Goal: Task Accomplishment & Management: Use online tool/utility

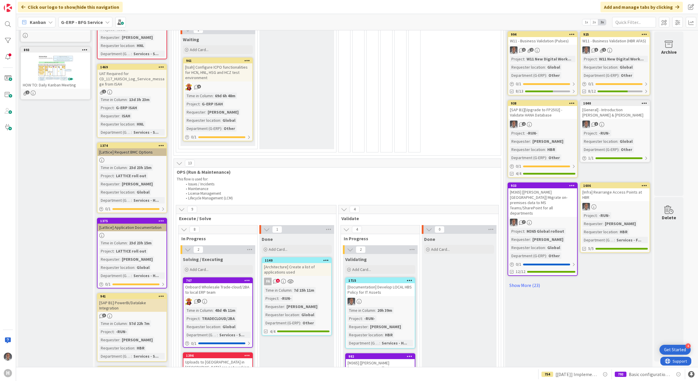
scroll to position [183, 0]
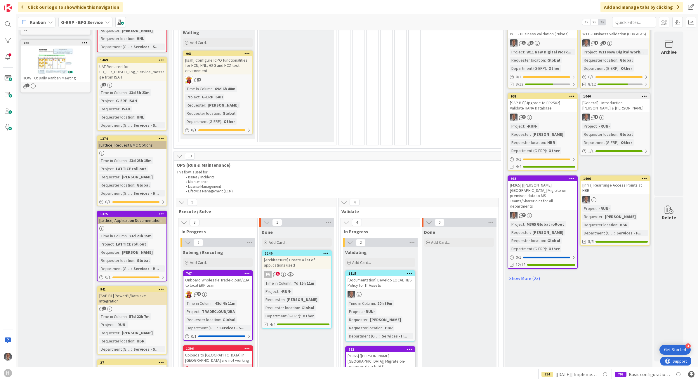
click at [153, 154] on div at bounding box center [132, 153] width 69 height 5
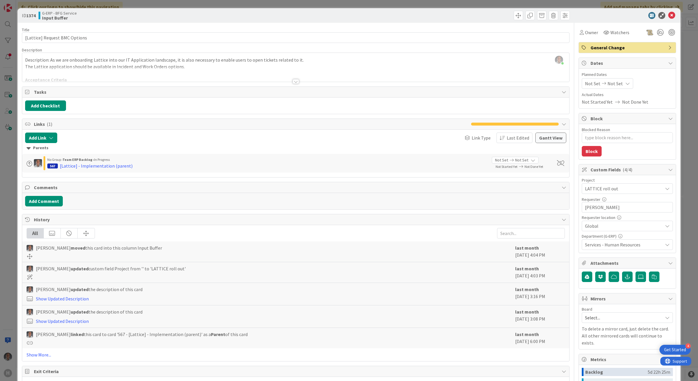
click at [295, 83] on div at bounding box center [296, 81] width 6 height 5
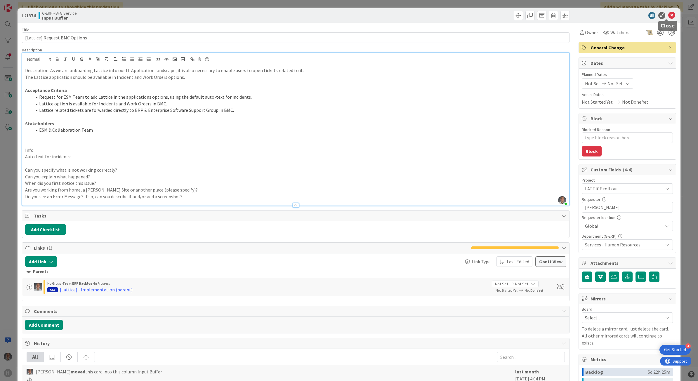
click at [669, 14] on icon at bounding box center [672, 15] width 7 height 7
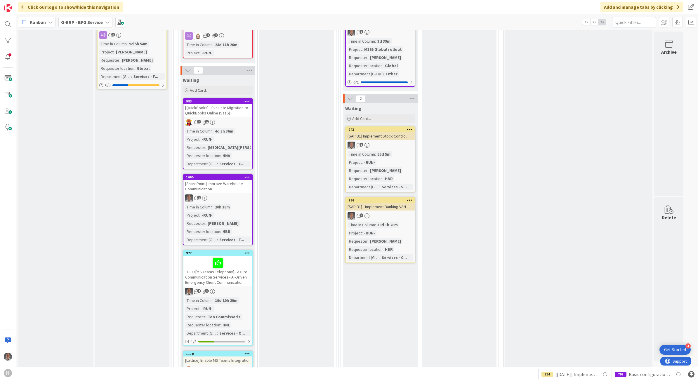
scroll to position [548, 0]
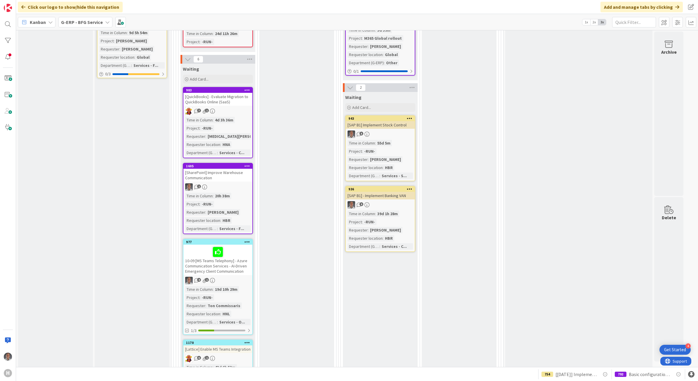
click at [248, 247] on div at bounding box center [217, 252] width 65 height 12
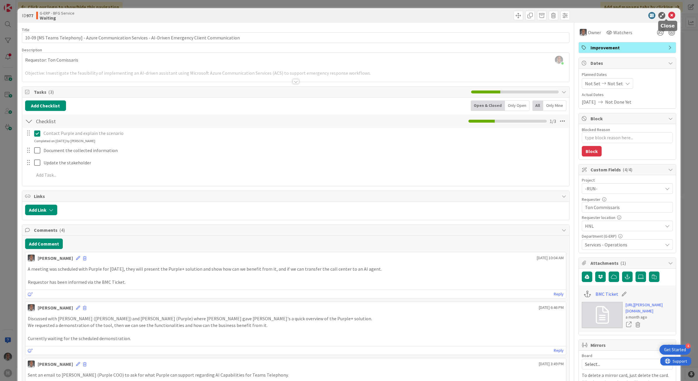
click at [669, 18] on icon at bounding box center [672, 15] width 7 height 7
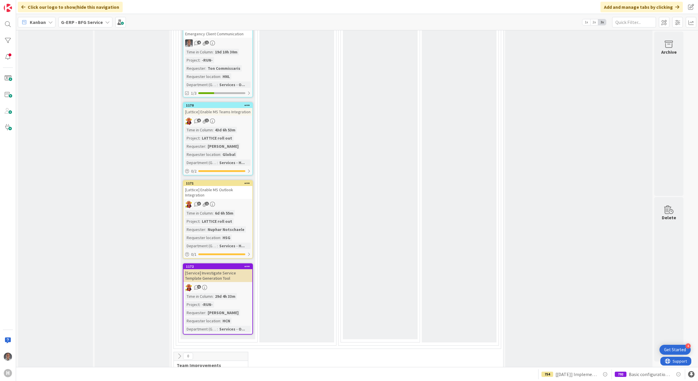
scroll to position [790, 0]
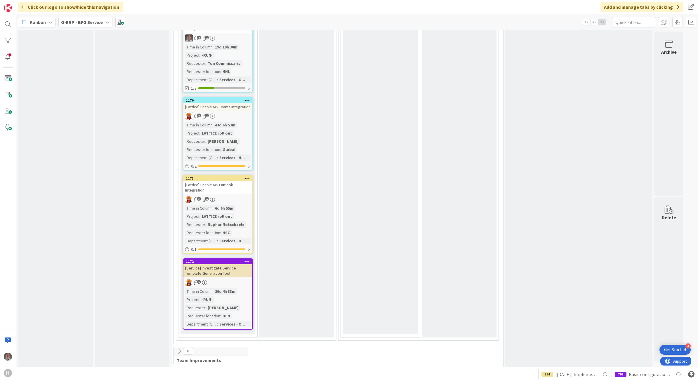
click at [240, 185] on div "[Lattice] Enable MS Outlook Integration" at bounding box center [217, 187] width 69 height 13
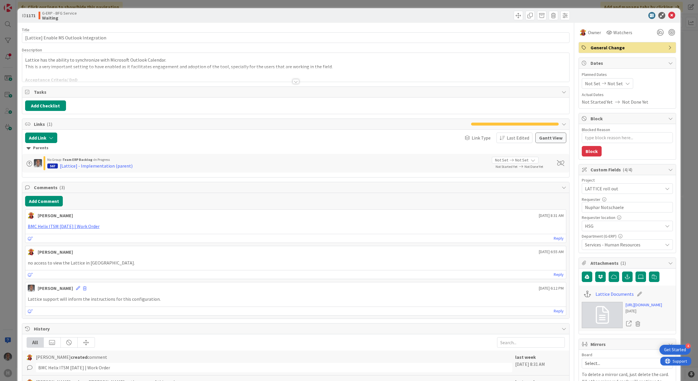
type textarea "x"
click at [646, 308] on link "[URL][DOMAIN_NAME]" at bounding box center [644, 305] width 37 height 6
click at [90, 229] on link "BMC Helix ITSM [DATE] | Work Order" at bounding box center [64, 227] width 72 height 6
click at [625, 279] on icon "button" at bounding box center [627, 277] width 5 height 5
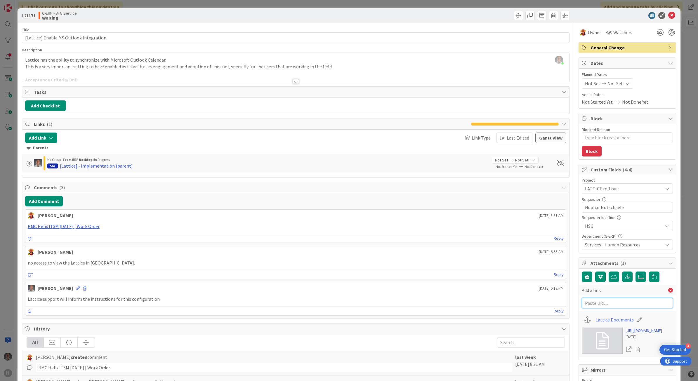
click at [596, 302] on input "text" at bounding box center [627, 303] width 91 height 11
paste input "[URL][PERSON_NAME][DOMAIN_NAME]"
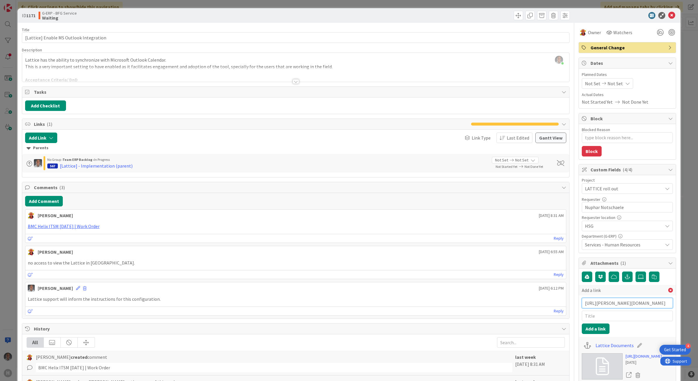
type input "[URL][PERSON_NAME][DOMAIN_NAME]"
click at [596, 319] on input "text" at bounding box center [627, 316] width 91 height 11
type input "BMC Ticket"
click at [586, 334] on button "Add a link" at bounding box center [596, 329] width 28 height 11
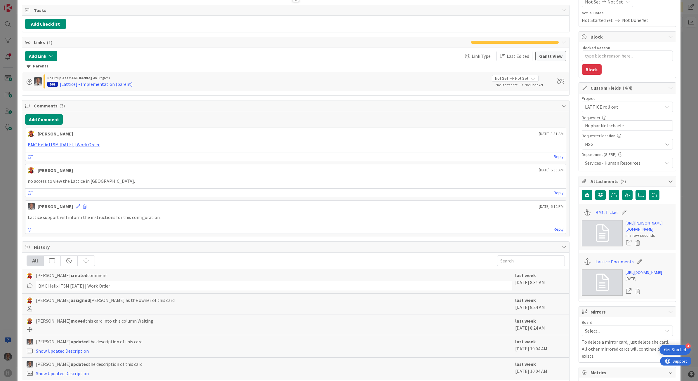
scroll to position [219, 0]
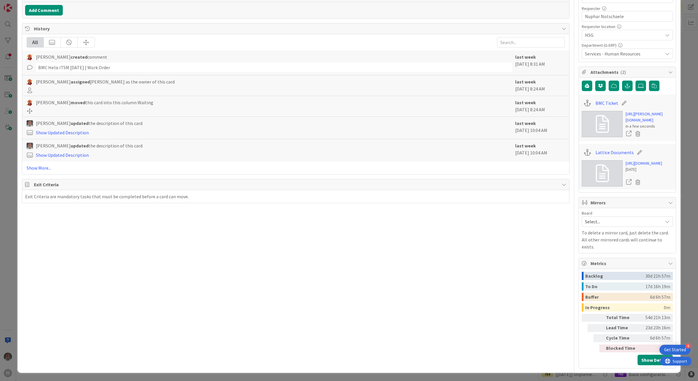
type textarea "x"
